Goal: Transaction & Acquisition: Purchase product/service

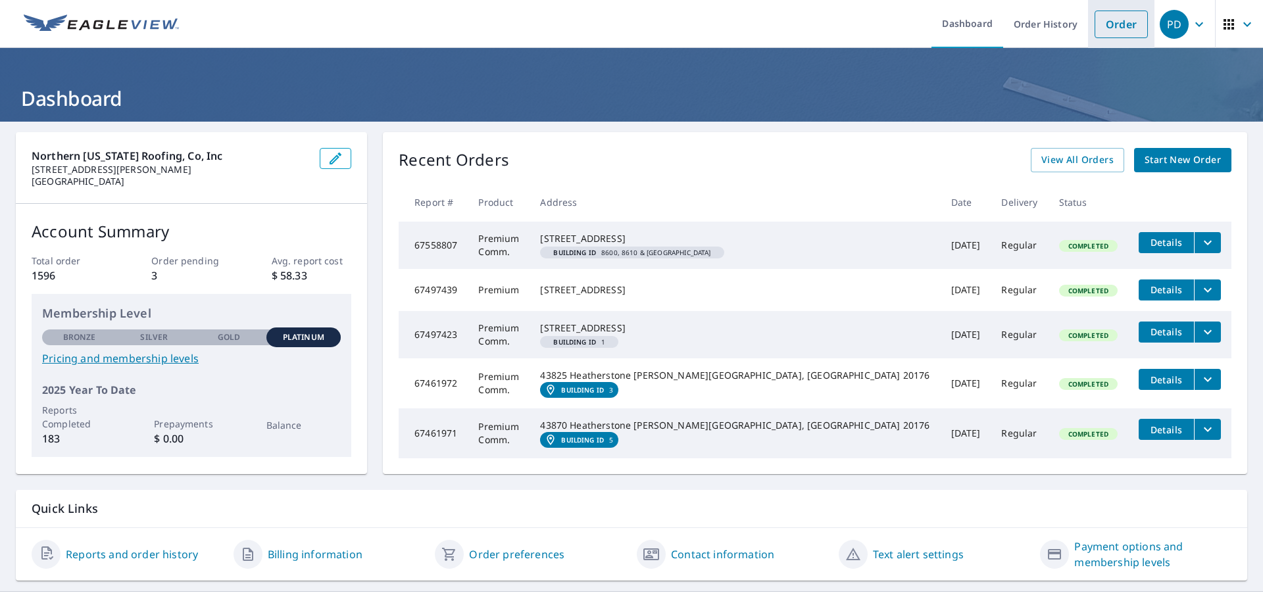
click at [1112, 31] on link "Order" at bounding box center [1121, 25] width 53 height 28
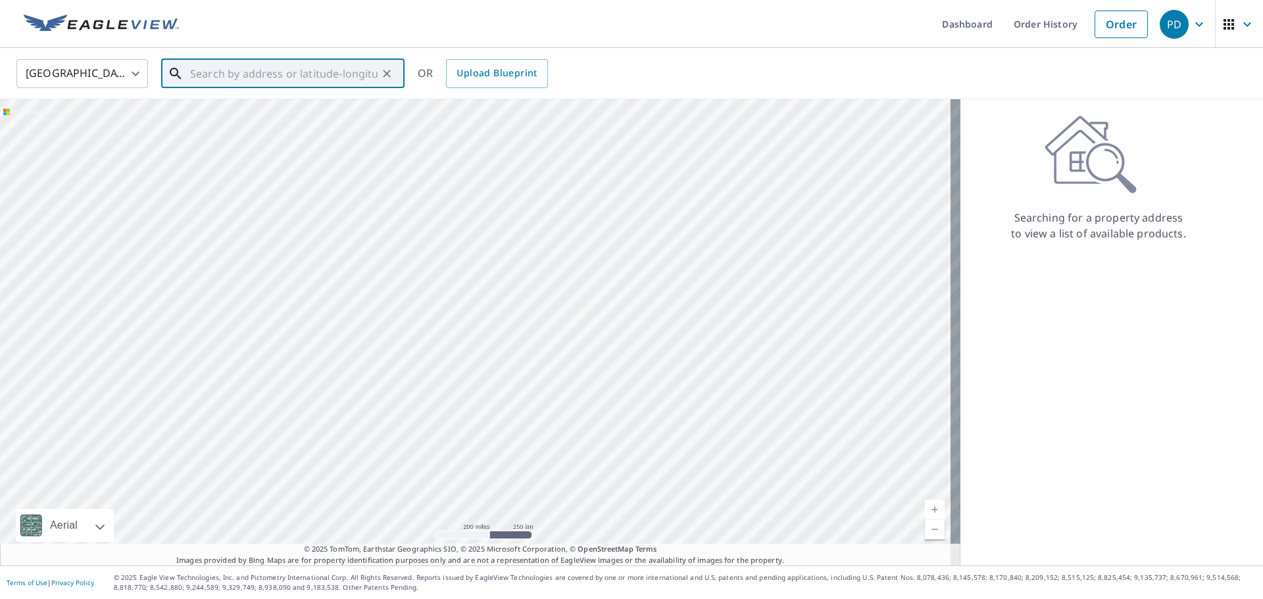
click at [278, 74] on input "text" at bounding box center [284, 73] width 188 height 37
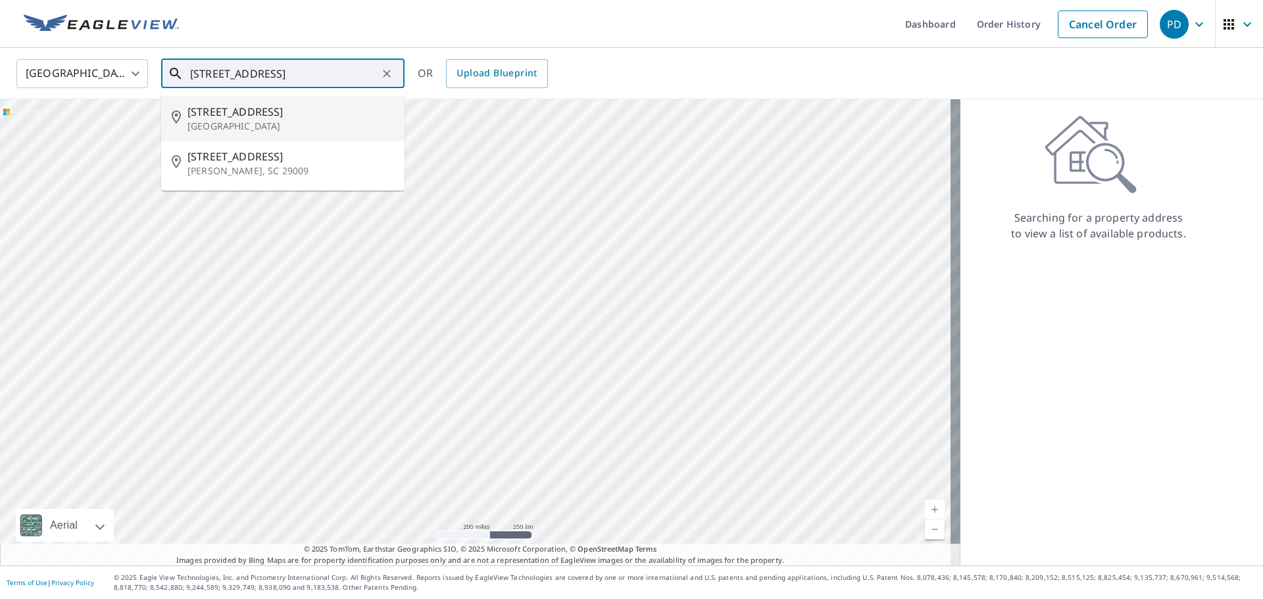
click at [240, 124] on p "[GEOGRAPHIC_DATA]" at bounding box center [291, 126] width 207 height 13
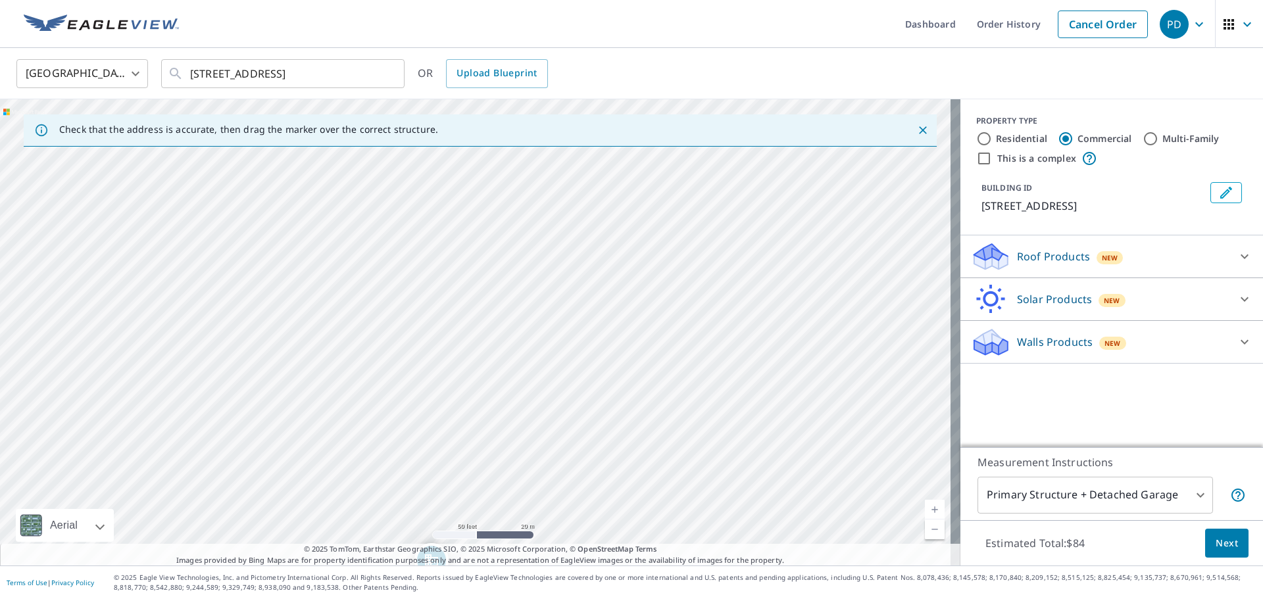
drag, startPoint x: 575, startPoint y: 245, endPoint x: 531, endPoint y: 499, distance: 257.8
click at [531, 499] on div "[STREET_ADDRESS]" at bounding box center [480, 332] width 961 height 467
drag, startPoint x: 514, startPoint y: 472, endPoint x: 499, endPoint y: 557, distance: 85.5
click at [499, 557] on div "Check that the address is accurate, then drag the marker over the correct struc…" at bounding box center [480, 332] width 961 height 467
drag, startPoint x: 547, startPoint y: 502, endPoint x: 548, endPoint y: 276, distance: 225.7
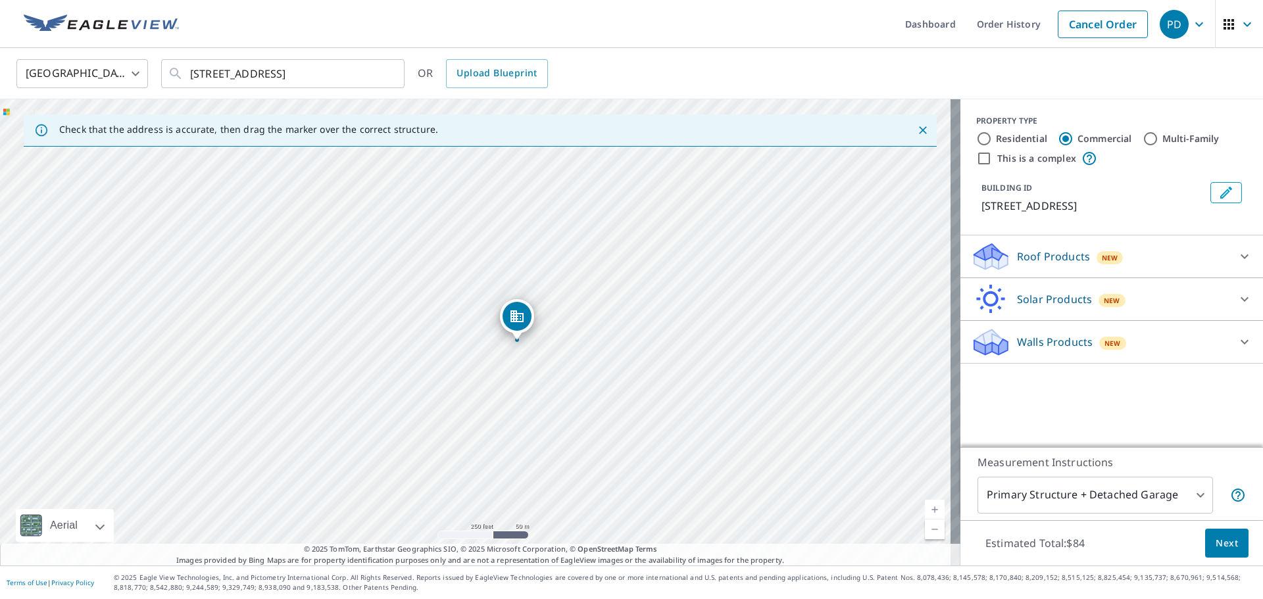
click at [548, 276] on div "[STREET_ADDRESS]" at bounding box center [480, 332] width 961 height 467
drag, startPoint x: 634, startPoint y: 300, endPoint x: 605, endPoint y: 328, distance: 40.5
click at [605, 328] on div "[STREET_ADDRESS]" at bounding box center [480, 332] width 961 height 467
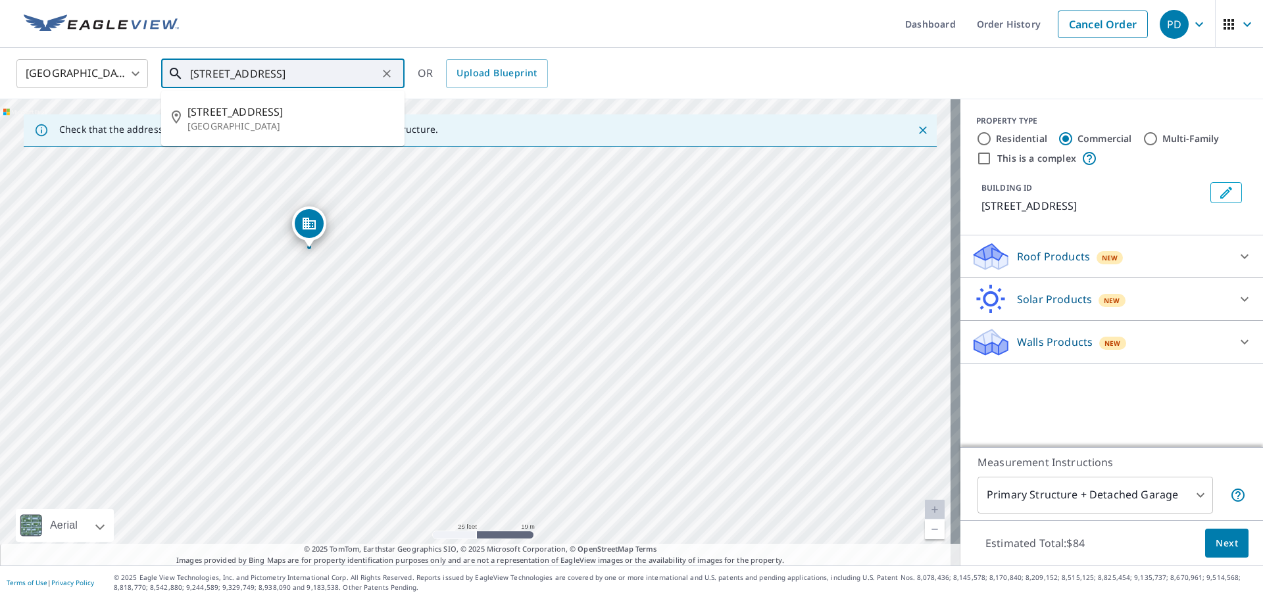
click at [212, 73] on input "[STREET_ADDRESS]" at bounding box center [284, 73] width 188 height 37
type input "[STREET_ADDRESS]"
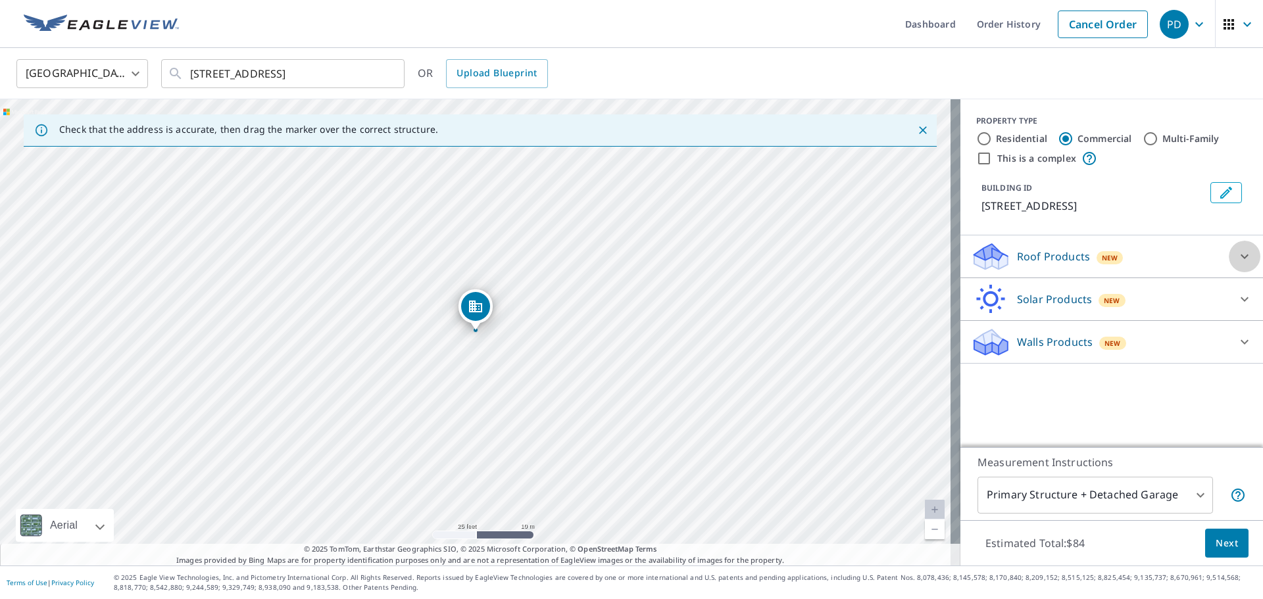
click at [1241, 259] on icon at bounding box center [1245, 257] width 8 height 5
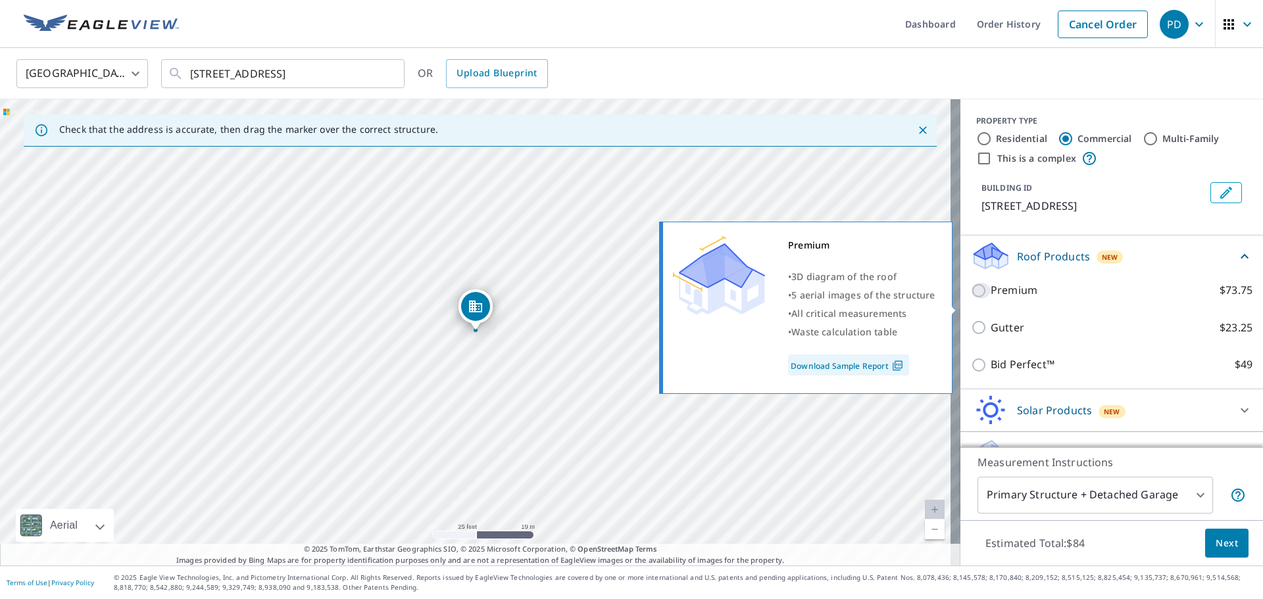
click at [971, 299] on input "Premium $73.75" at bounding box center [981, 291] width 20 height 16
checkbox input "true"
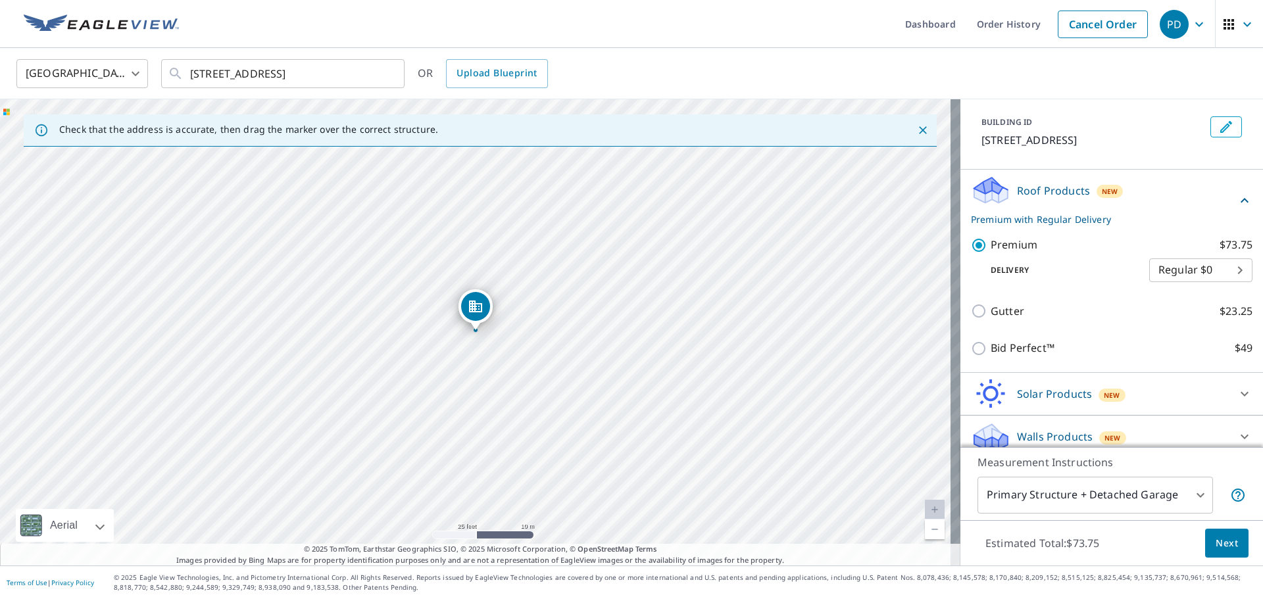
scroll to position [93, 0]
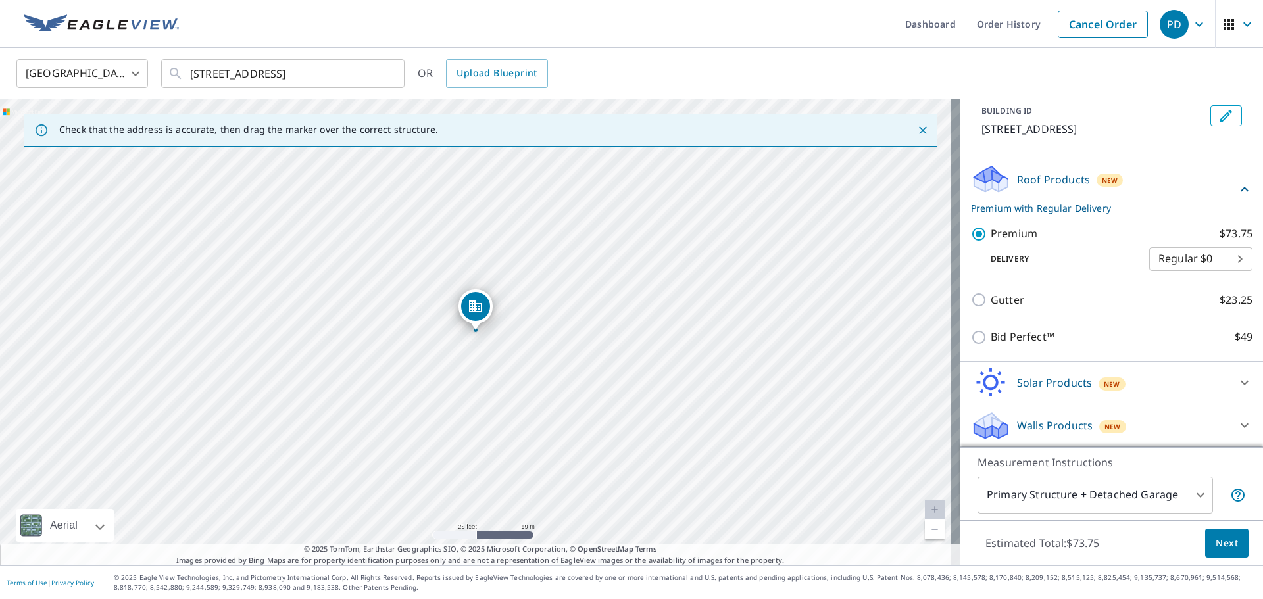
click at [1190, 499] on body "PD PD Dashboard Order History Cancel Order PD [GEOGRAPHIC_DATA] [GEOGRAPHIC_DAT…" at bounding box center [631, 299] width 1263 height 599
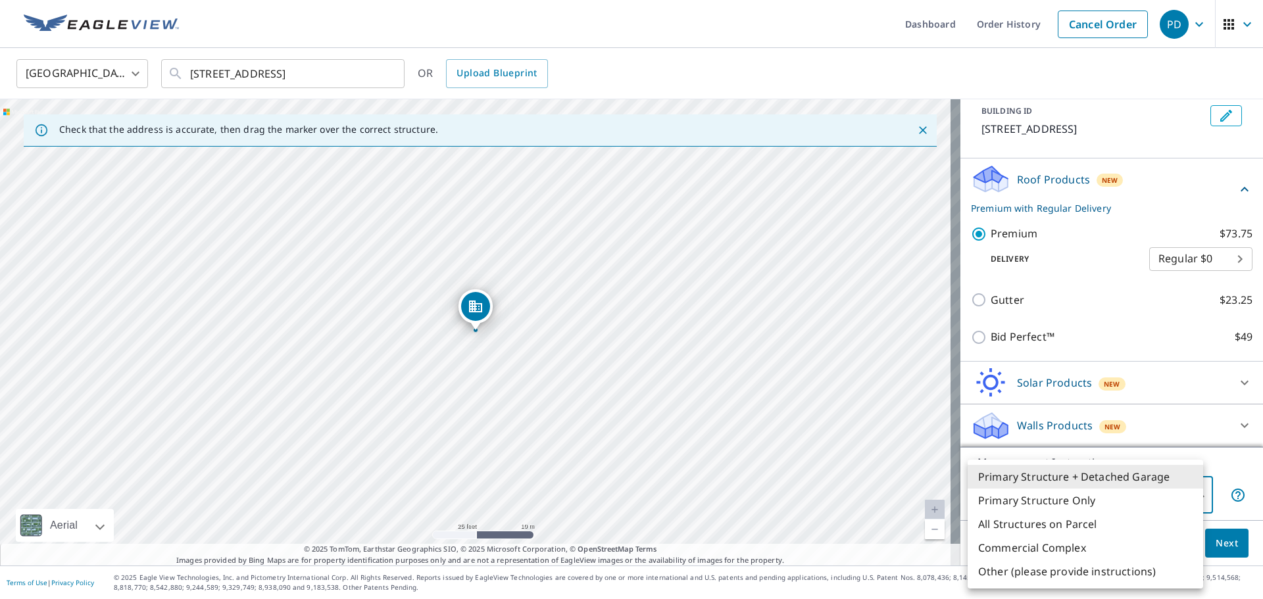
click at [1131, 497] on li "Primary Structure Only" at bounding box center [1086, 501] width 236 height 24
click at [1189, 497] on body "PD PD Dashboard Order History Cancel Order PD [GEOGRAPHIC_DATA] [GEOGRAPHIC_DAT…" at bounding box center [631, 299] width 1263 height 599
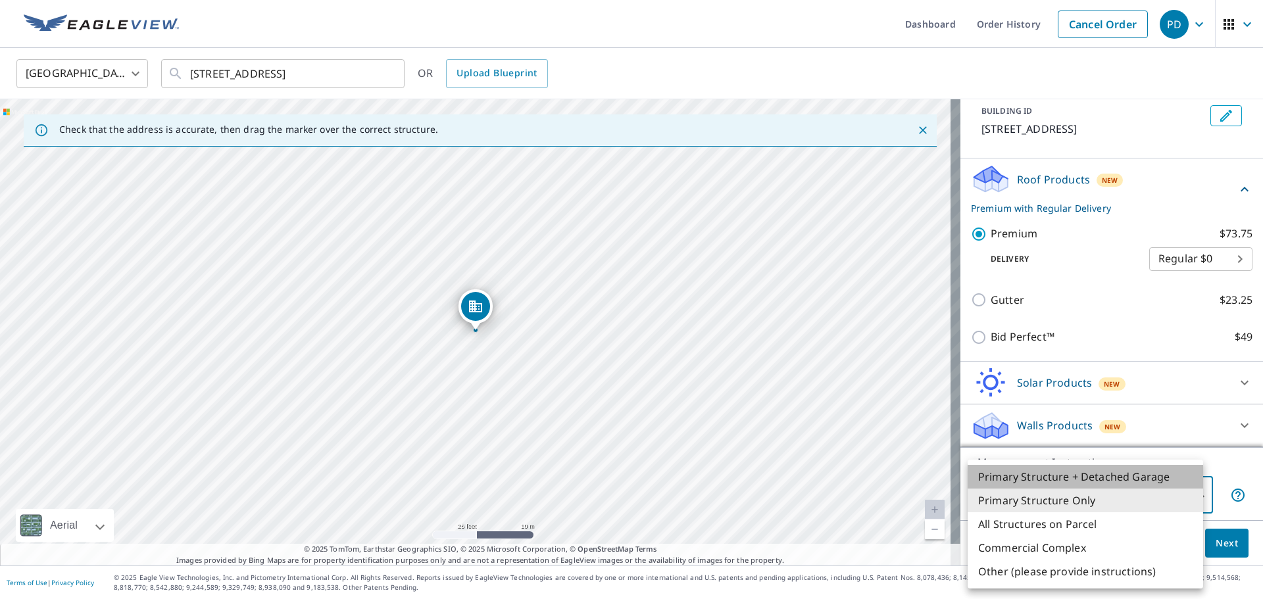
click at [1150, 481] on li "Primary Structure + Detached Garage" at bounding box center [1086, 477] width 236 height 24
type input "1"
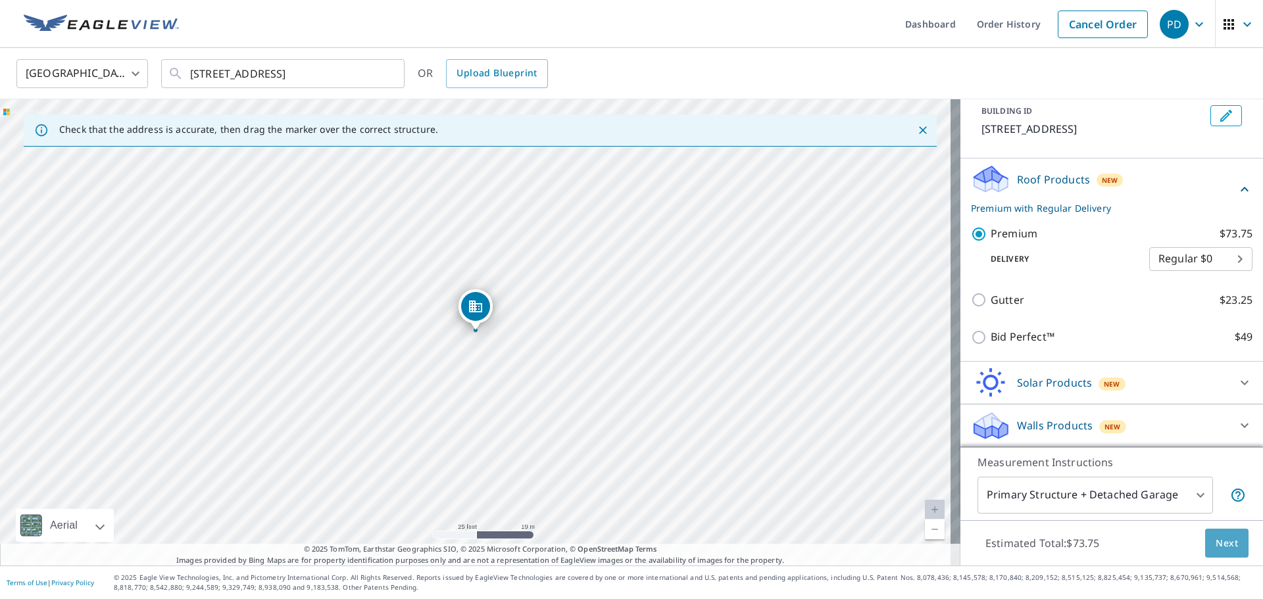
click at [1216, 541] on span "Next" at bounding box center [1227, 544] width 22 height 16
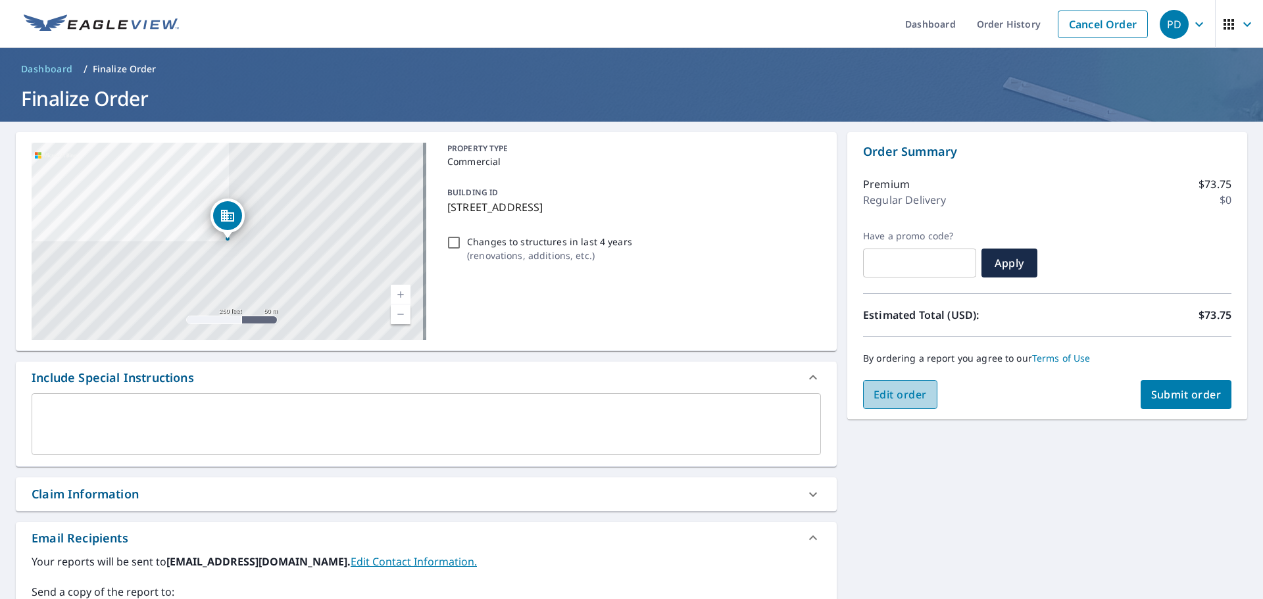
click at [903, 398] on span "Edit order" at bounding box center [900, 395] width 53 height 14
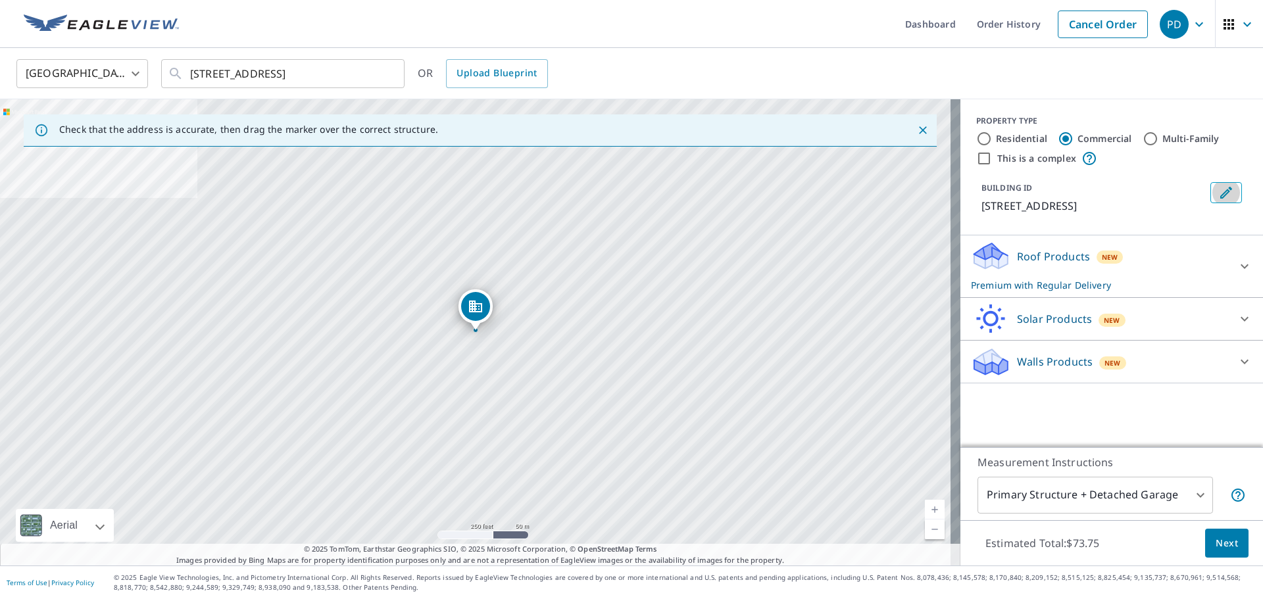
click at [1220, 191] on icon "Edit building 1" at bounding box center [1227, 193] width 16 height 16
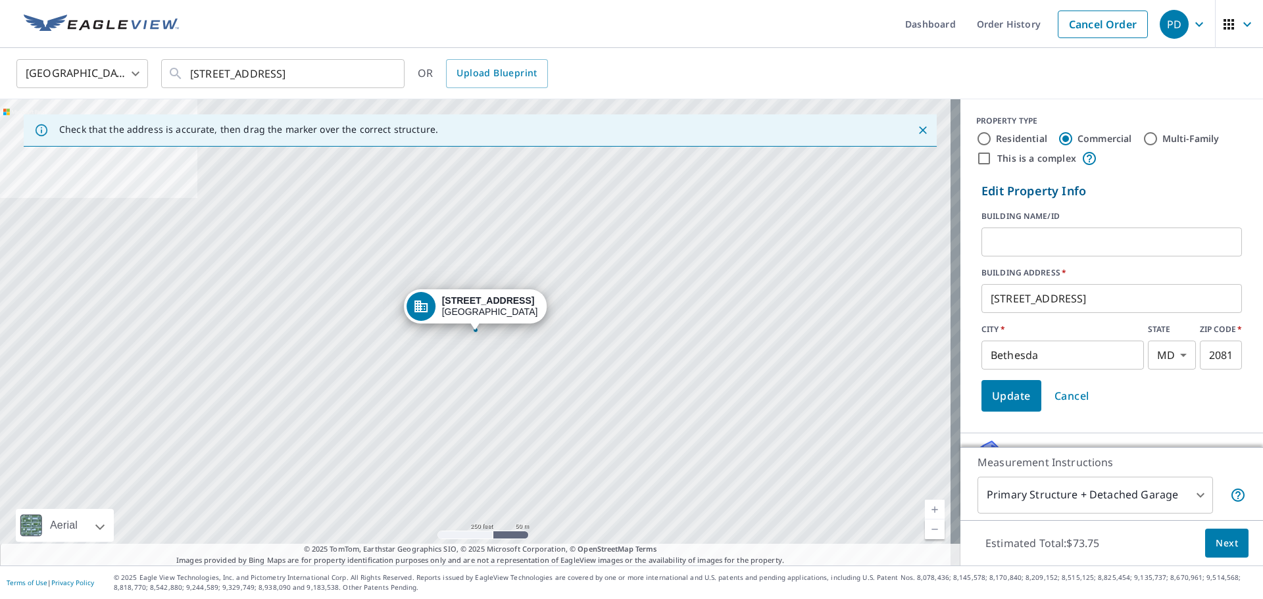
click at [1030, 251] on input "text" at bounding box center [1112, 242] width 261 height 37
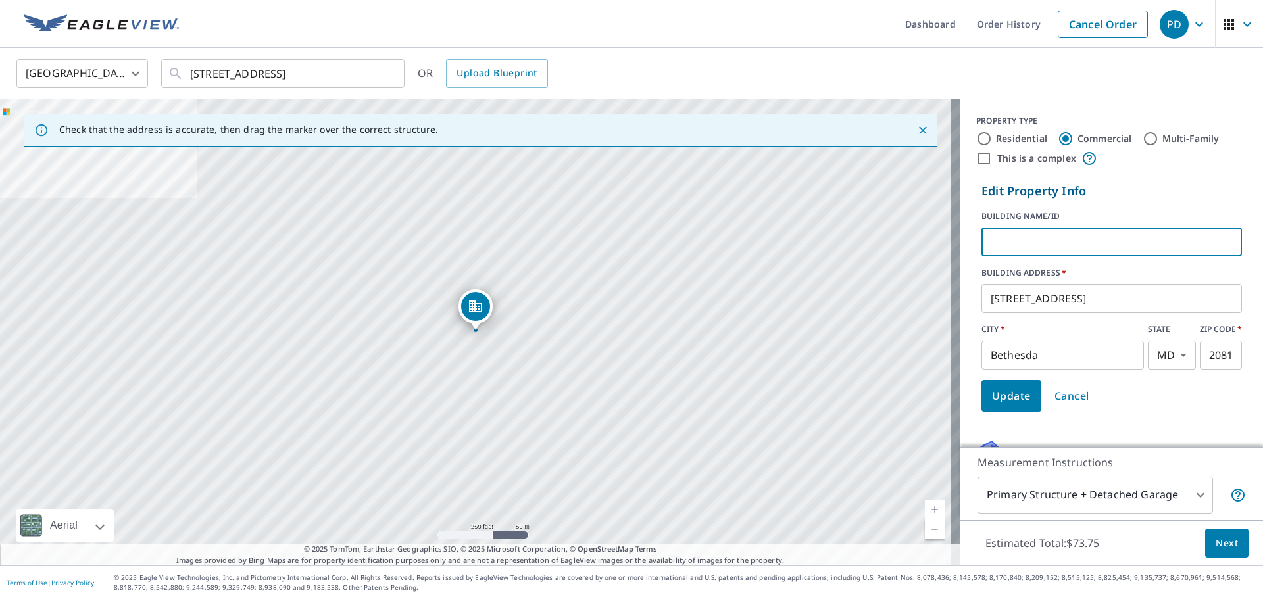
paste input "St. [PERSON_NAME] de [PERSON_NAME]"
type input "St. [PERSON_NAME] de [PERSON_NAME]"
click at [1006, 405] on button "Update" at bounding box center [1012, 396] width 60 height 32
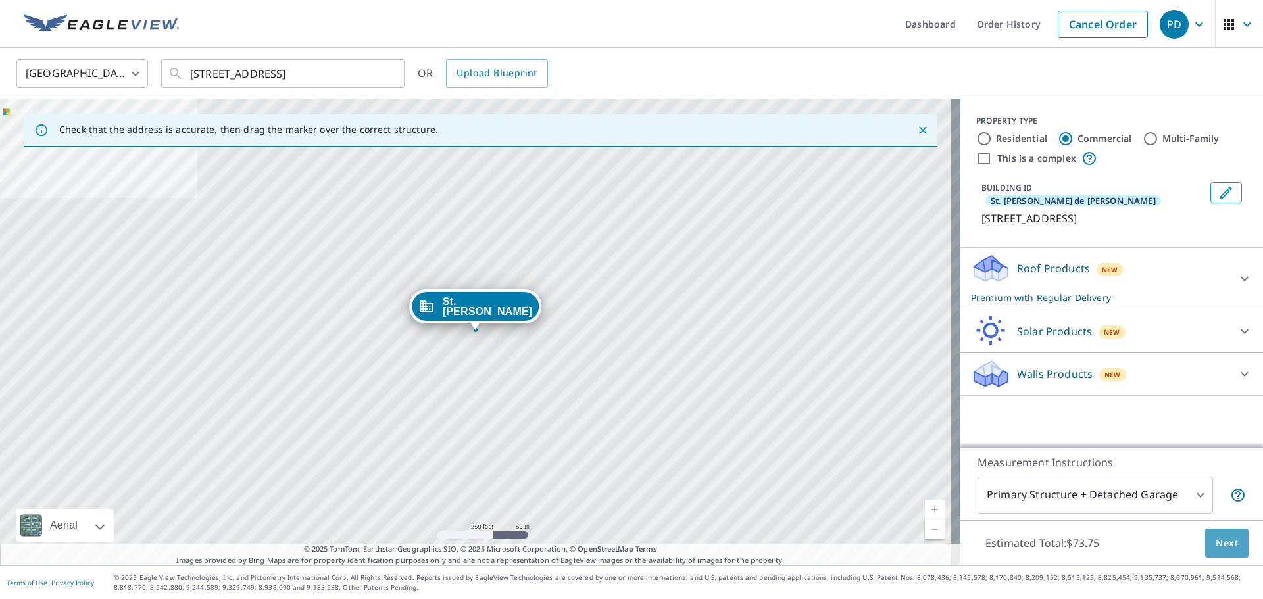
click at [1218, 543] on span "Next" at bounding box center [1227, 544] width 22 height 16
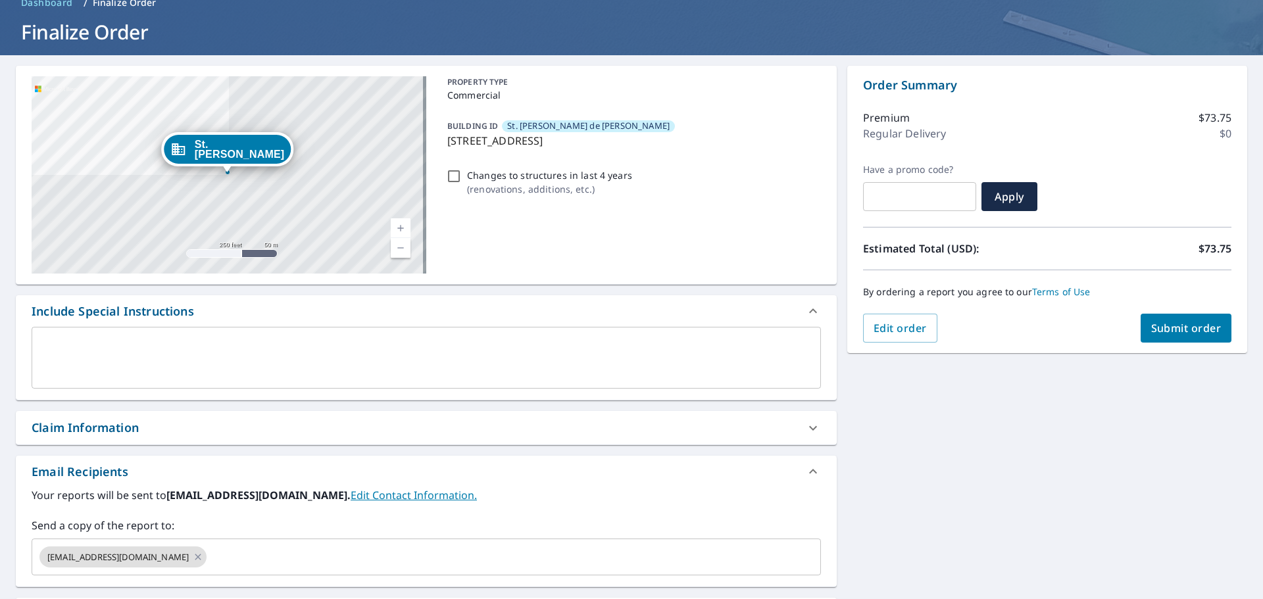
scroll to position [132, 0]
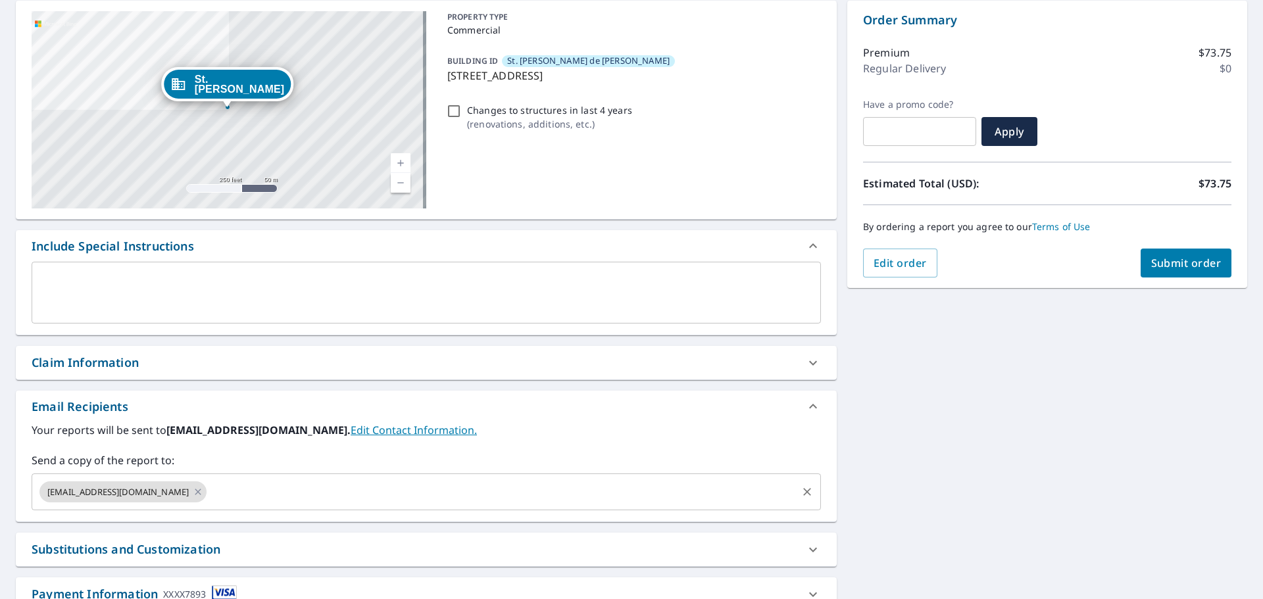
click at [220, 499] on input "text" at bounding box center [502, 492] width 587 height 25
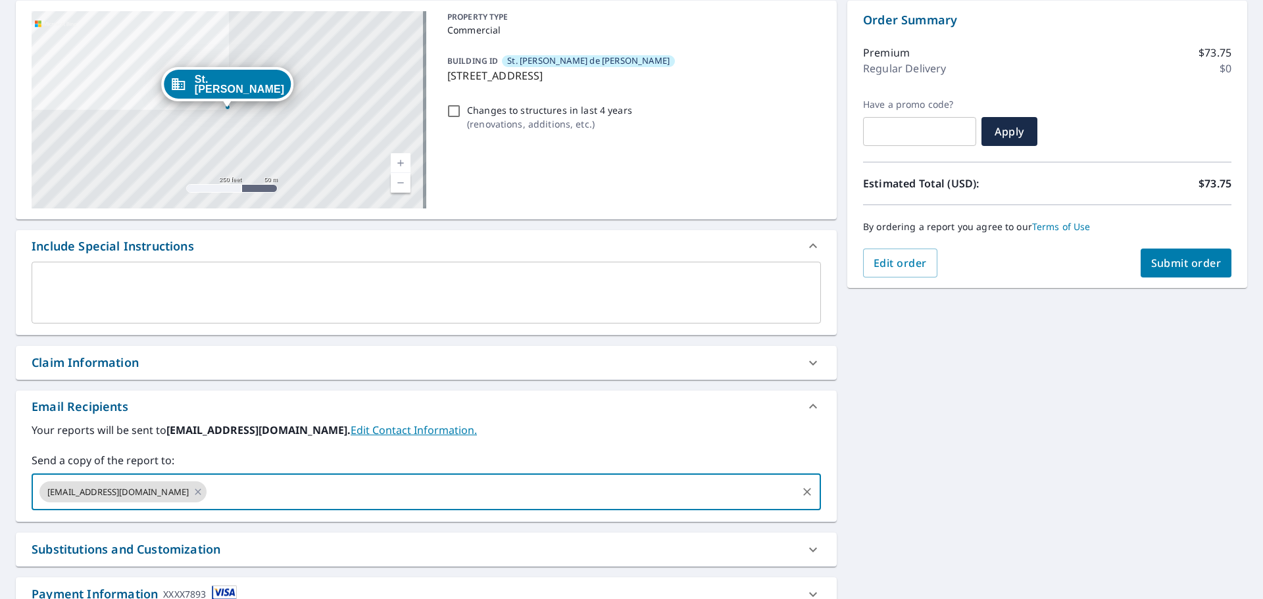
type input ";"
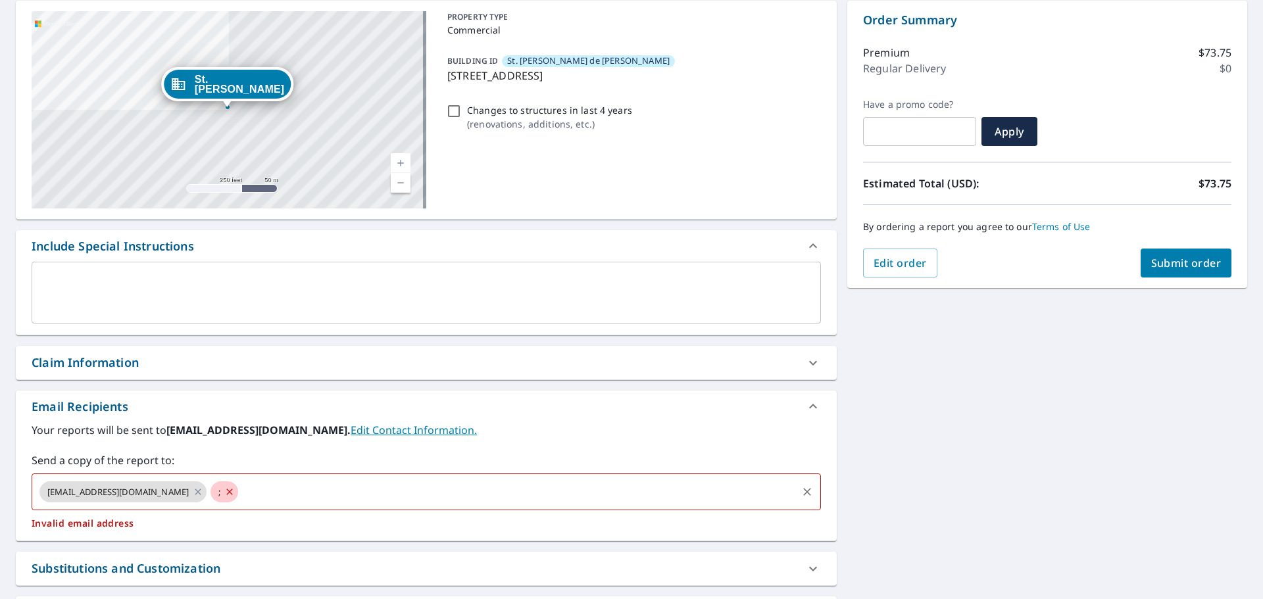
checkbox input "true"
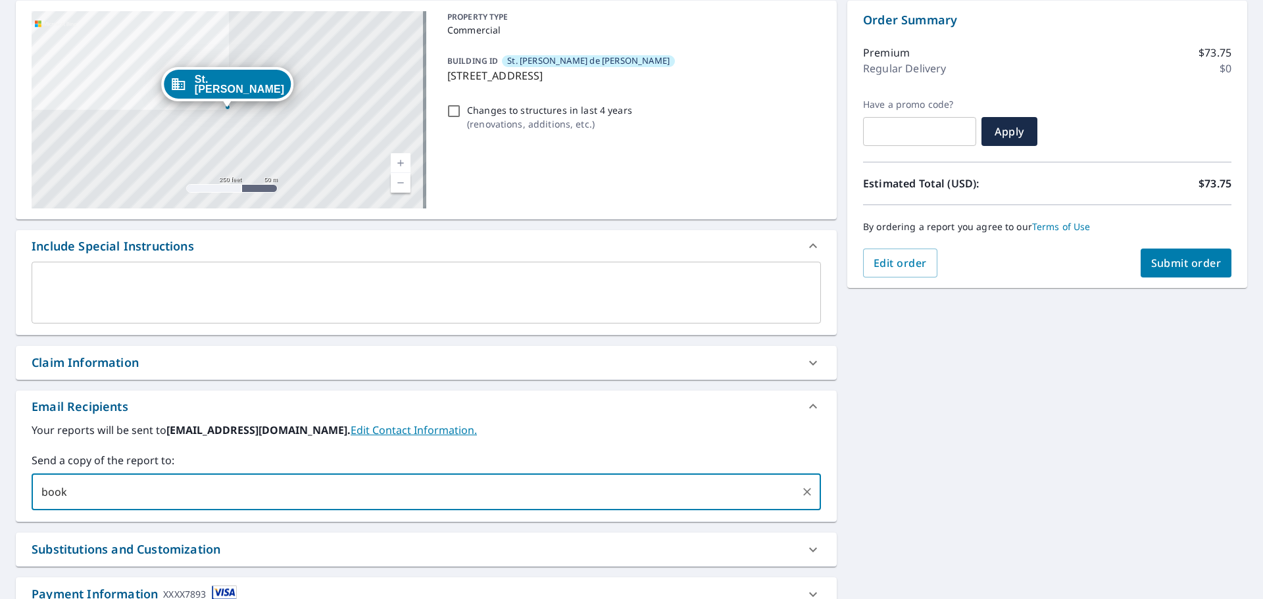
type input "book"
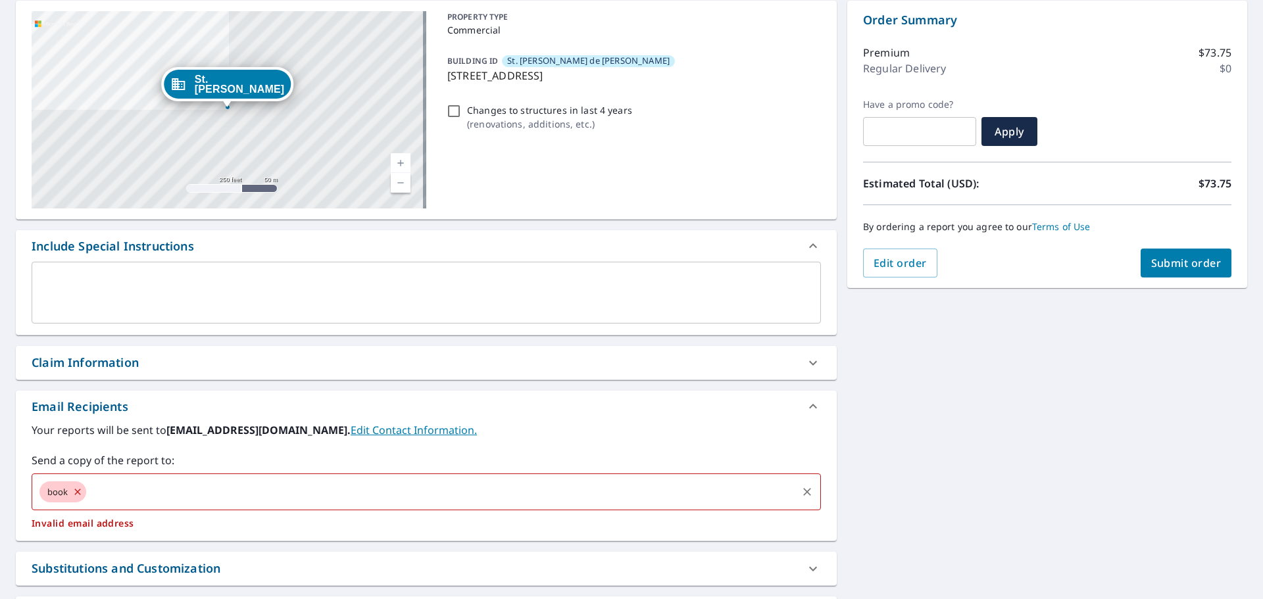
click at [80, 493] on icon at bounding box center [77, 492] width 11 height 14
checkbox input "true"
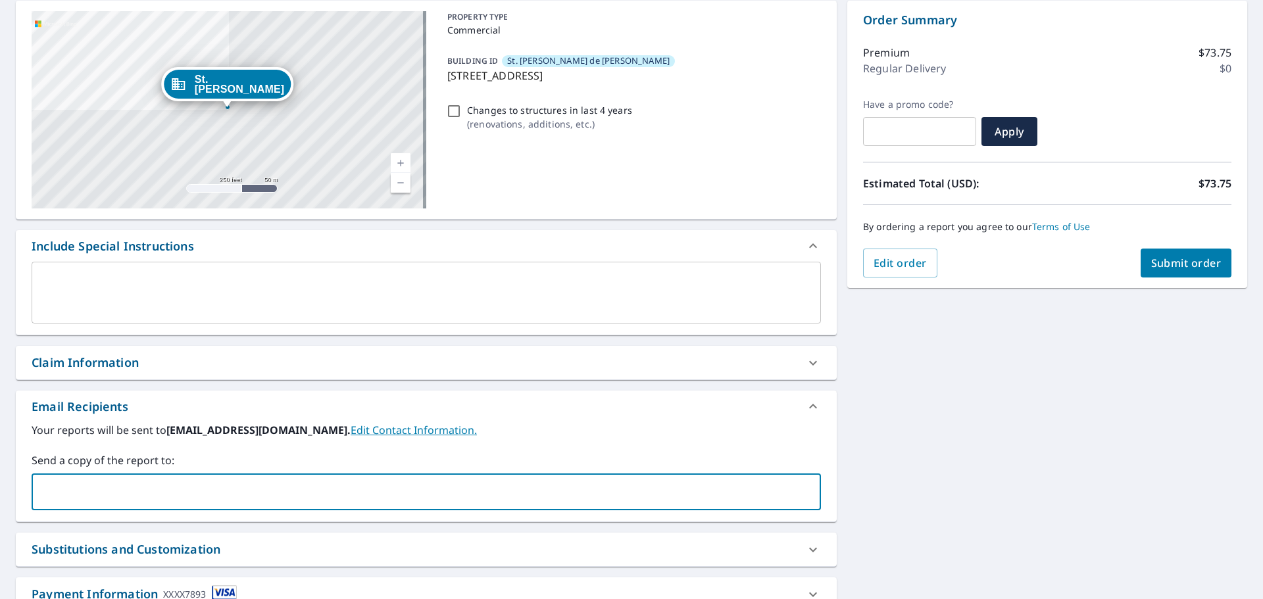
click at [74, 490] on input "text" at bounding box center [417, 492] width 758 height 25
type input "nvbook"
checkbox input "true"
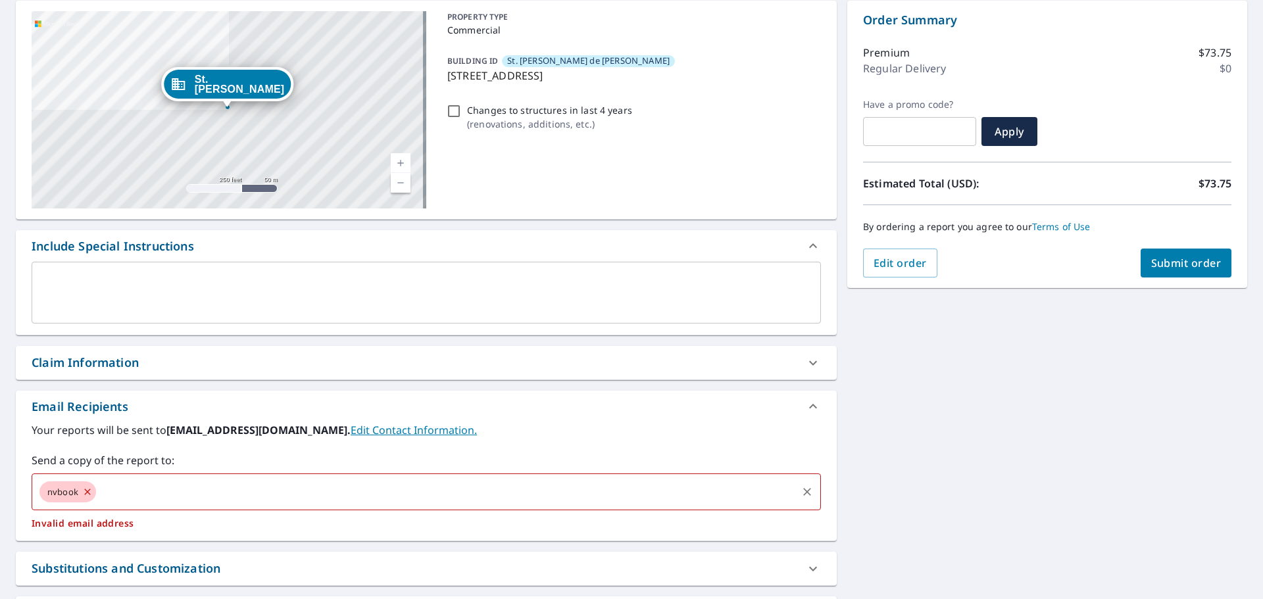
click at [78, 490] on span "nvbook" at bounding box center [62, 492] width 47 height 13
type input "[EMAIL_ADDRESS][DOMAIN_NAME];"
checkbox input "true"
type input "[EMAIL_ADDRESS][DOMAIN_NAME]"
click at [84, 489] on icon at bounding box center [87, 492] width 11 height 14
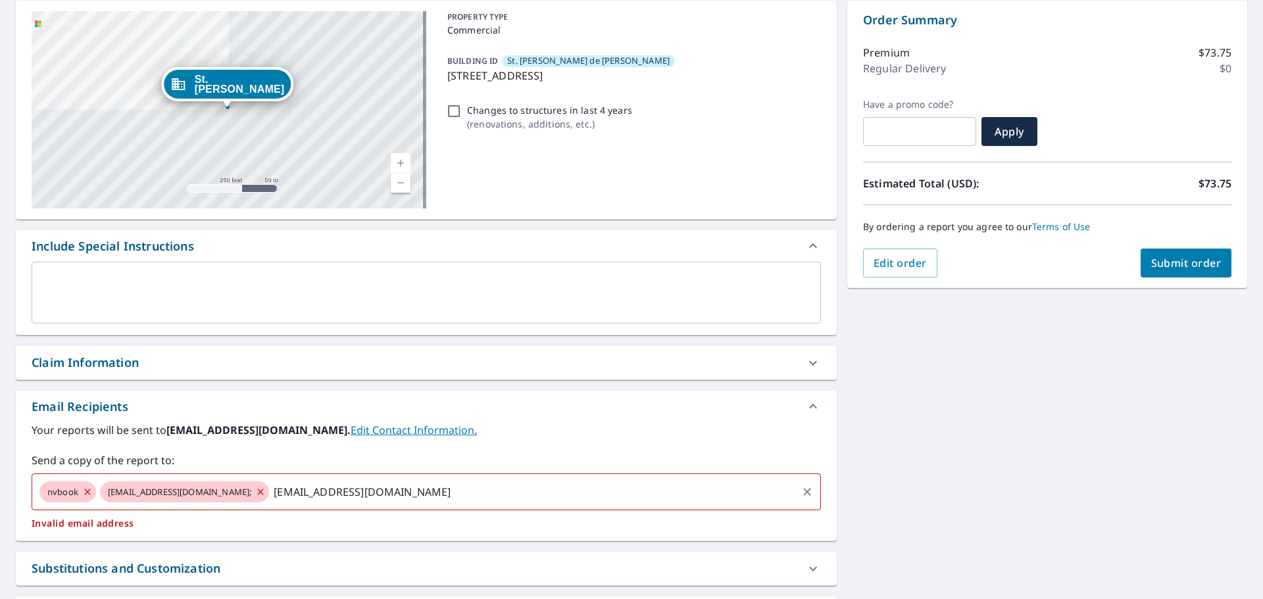
checkbox input "true"
click at [197, 492] on icon at bounding box center [200, 492] width 6 height 6
checkbox input "true"
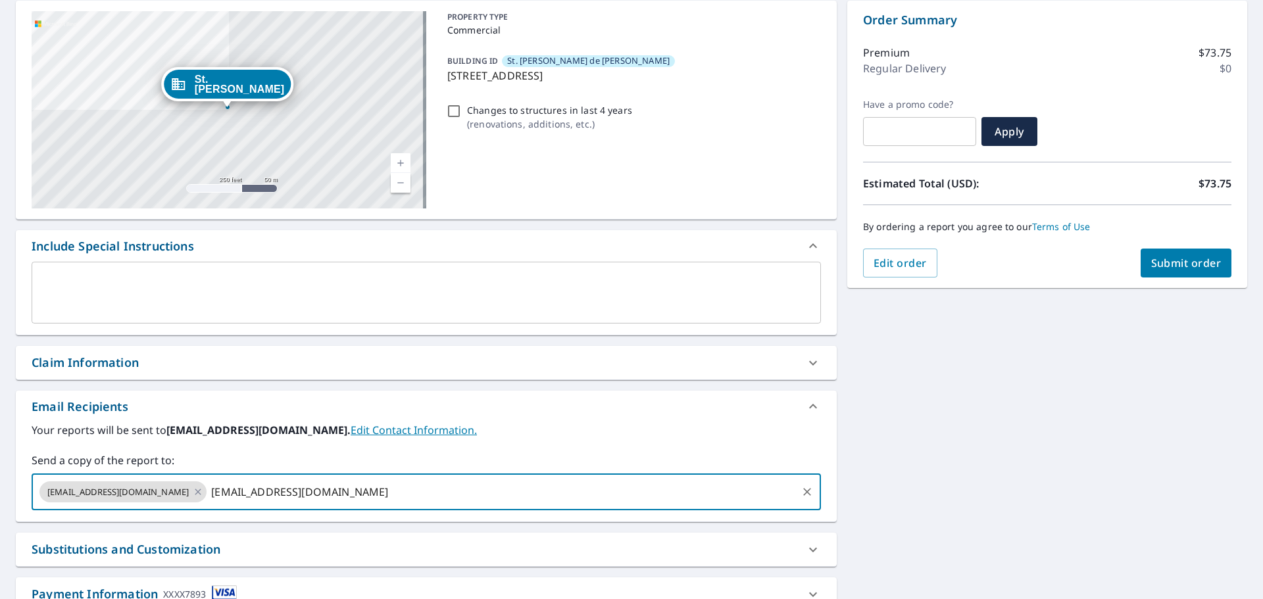
type input "[EMAIL_ADDRESS][DOMAIN_NAME]"
click at [417, 497] on input "[EMAIL_ADDRESS][DOMAIN_NAME]" at bounding box center [502, 492] width 587 height 25
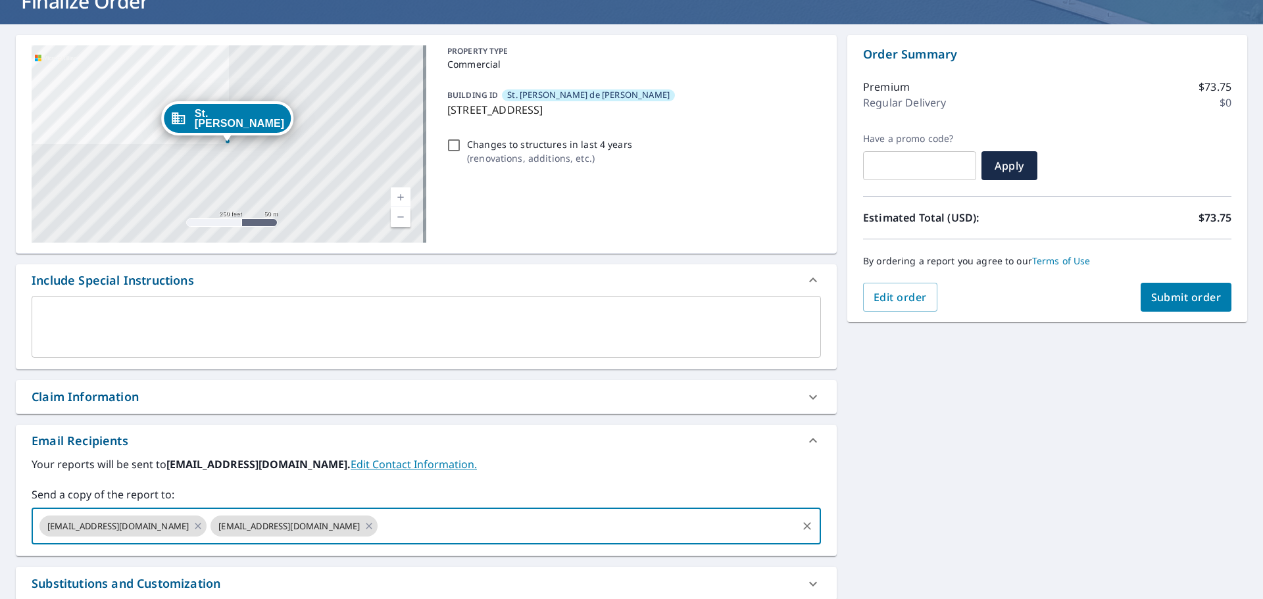
scroll to position [32, 0]
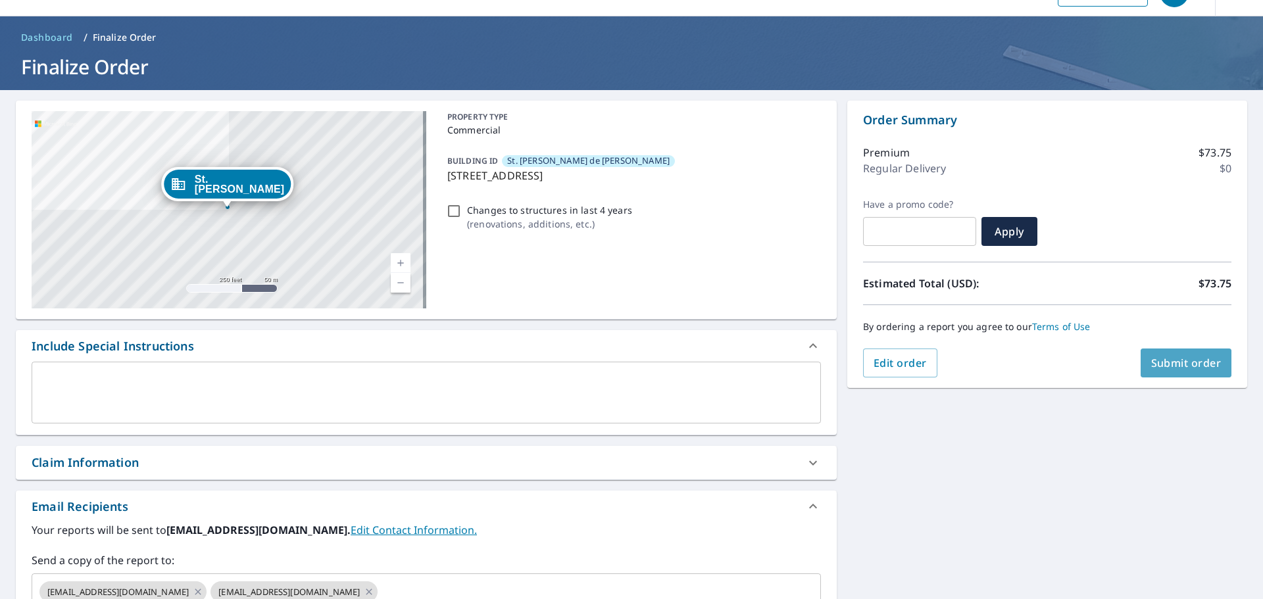
click at [1166, 361] on span "Submit order" at bounding box center [1187, 363] width 70 height 14
checkbox input "true"
